Goal: Consume media (video, audio): Consume media (video, audio)

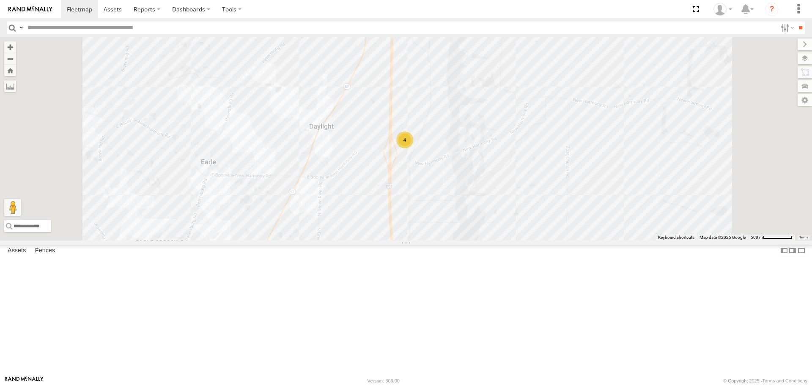
click at [0, 0] on div "RT9 Peterbilt" at bounding box center [0, 0] width 0 height 0
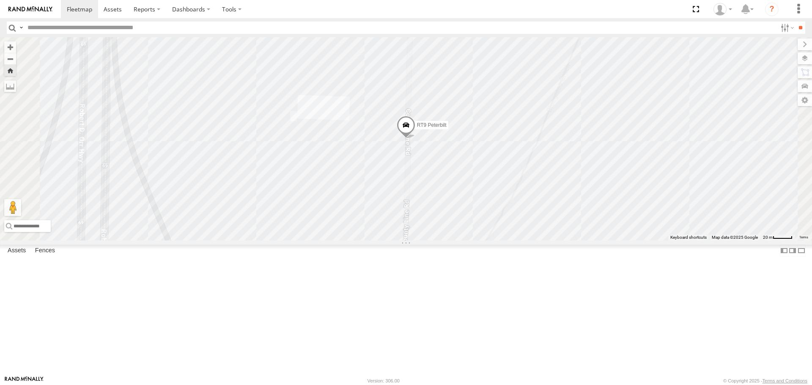
click at [0, 0] on link at bounding box center [0, 0] width 0 height 0
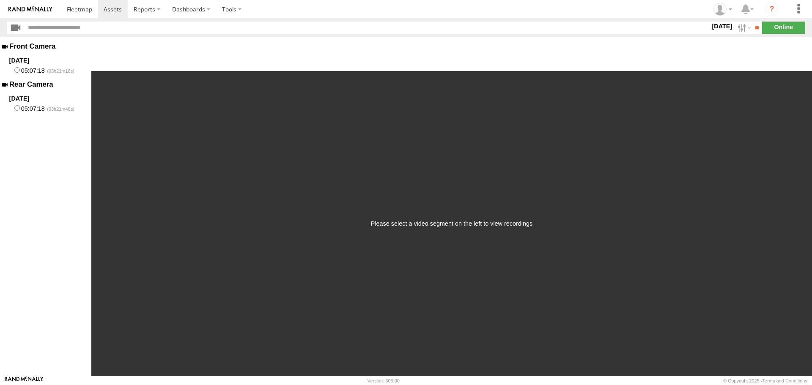
click at [37, 73] on label "05:07:18" at bounding box center [45, 70] width 91 height 11
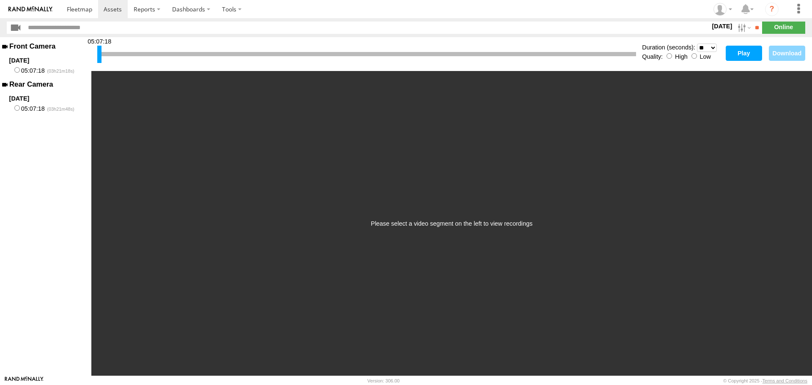
click at [754, 55] on button "Play" at bounding box center [744, 53] width 36 height 15
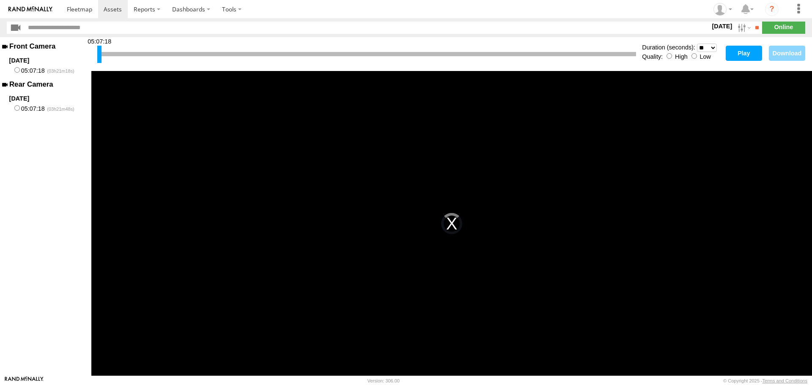
click at [740, 56] on button "Play" at bounding box center [744, 53] width 36 height 15
click at [786, 52] on button "Download" at bounding box center [787, 53] width 36 height 15
click at [41, 7] on img at bounding box center [30, 9] width 44 height 6
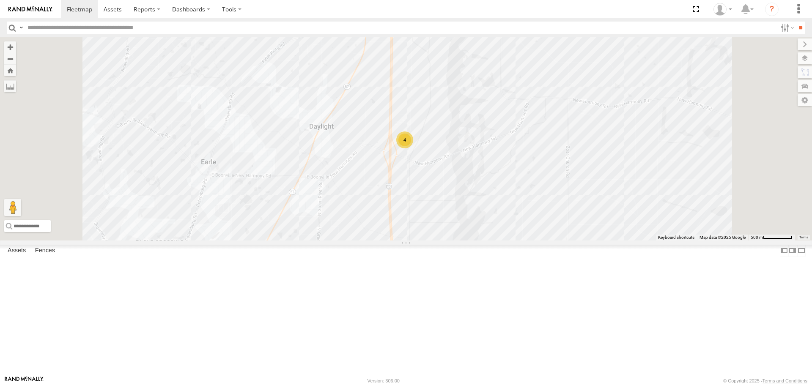
click at [0, 0] on link at bounding box center [0, 0] width 0 height 0
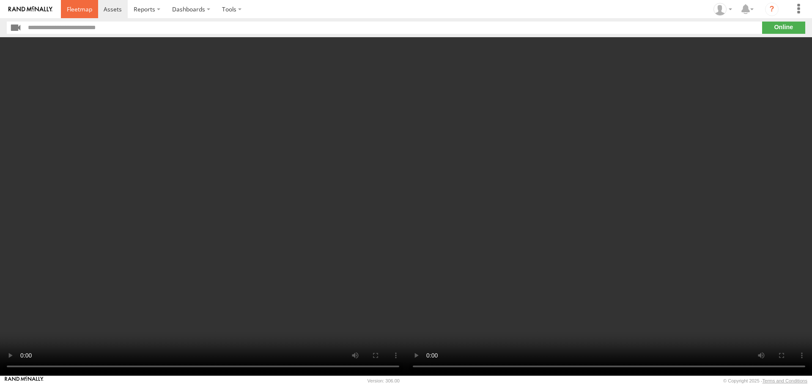
click at [79, 10] on span at bounding box center [79, 9] width 25 height 8
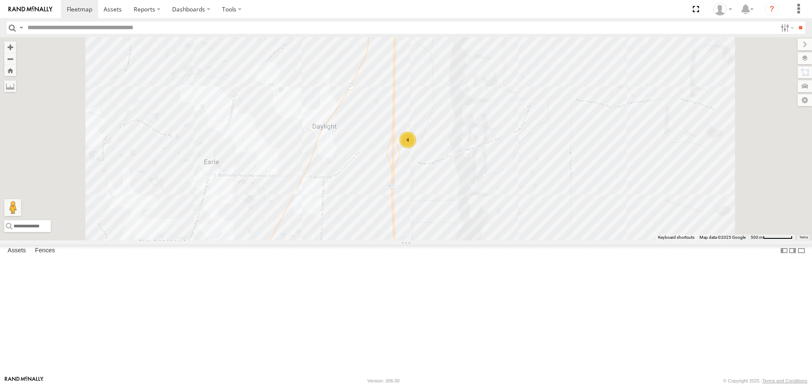
click at [0, 0] on link at bounding box center [0, 0] width 0 height 0
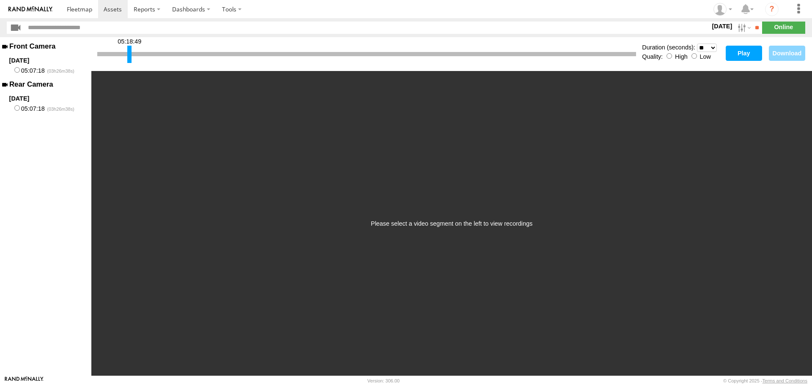
drag, startPoint x: 99, startPoint y: 55, endPoint x: 129, endPoint y: 54, distance: 30.1
click at [129, 54] on div at bounding box center [129, 54] width 4 height 17
click at [754, 57] on button "Play" at bounding box center [744, 53] width 36 height 15
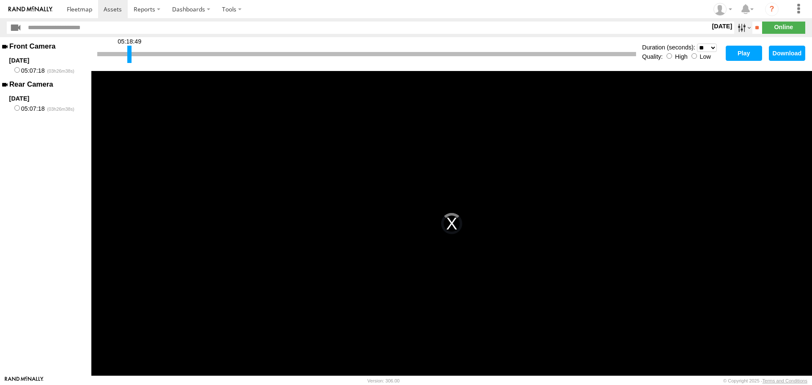
click at [734, 28] on label at bounding box center [743, 28] width 18 height 12
click at [0, 0] on label at bounding box center [0, 0] width 0 height 0
click at [0, 0] on span "[DATE]" at bounding box center [0, 0] width 0 height 0
click at [791, 129] on div "This is a modal window. The media could not be loaded, either because the serve…" at bounding box center [451, 223] width 721 height 305
click at [789, 128] on div "This is a modal window. The media could not be loaded, either because the serve…" at bounding box center [451, 223] width 721 height 305
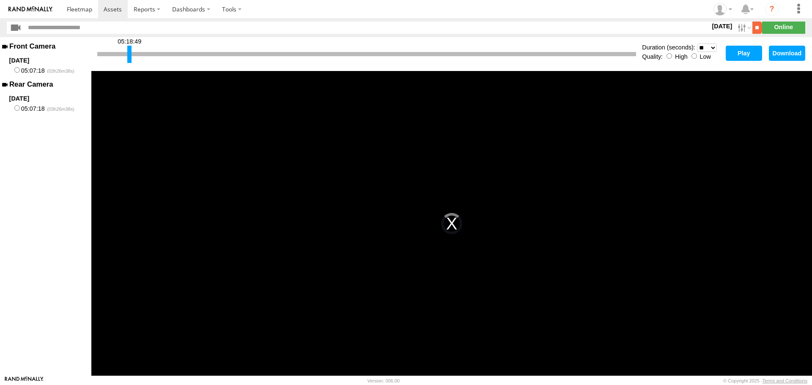
click at [753, 28] on input "**" at bounding box center [758, 28] width 10 height 12
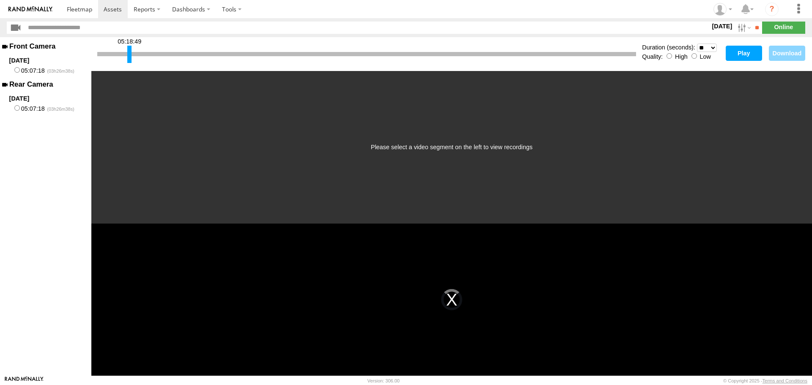
click at [52, 71] on label "05:07:18" at bounding box center [45, 70] width 91 height 11
click at [755, 60] on button "Play" at bounding box center [744, 53] width 36 height 15
